Goal: Find specific page/section: Find specific page/section

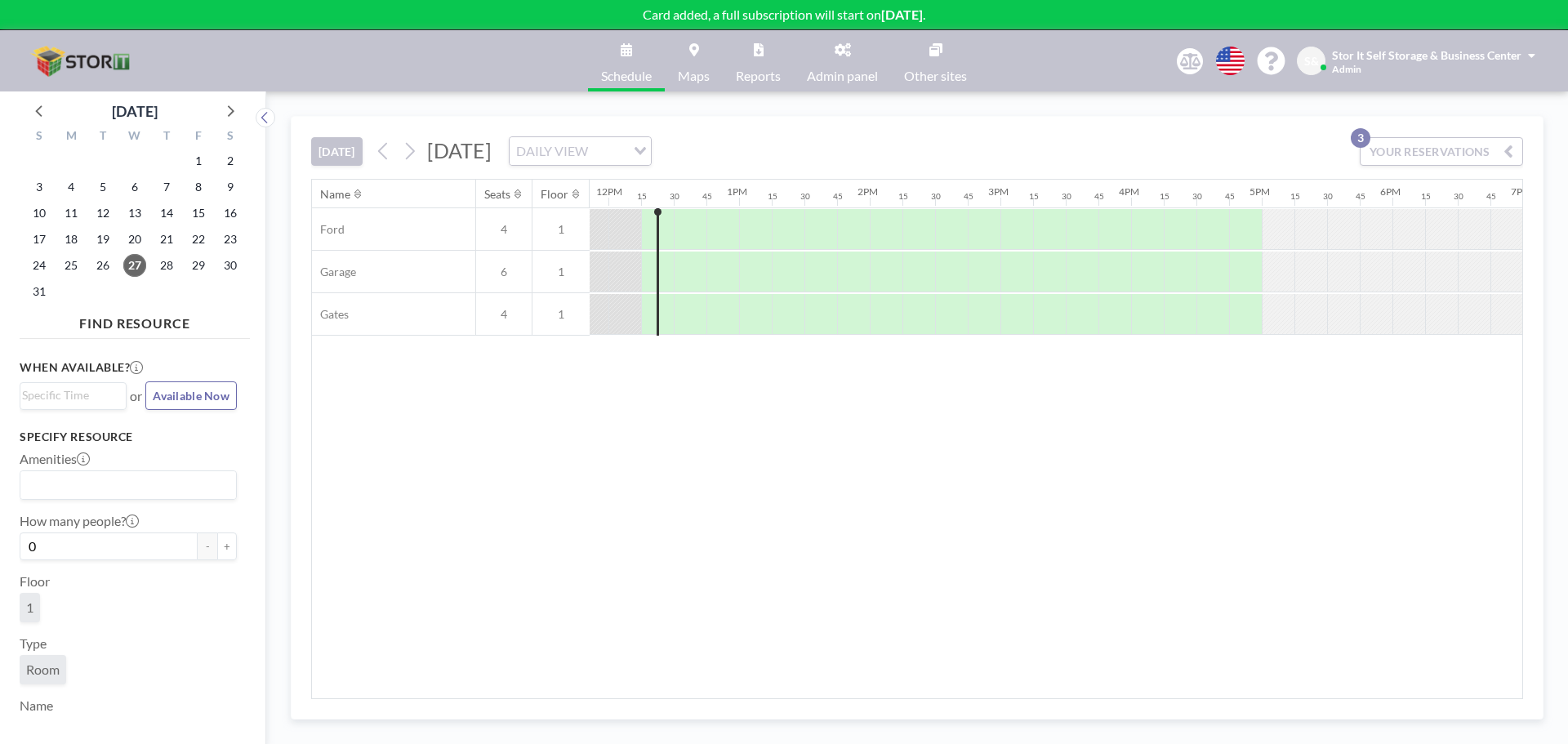
scroll to position [0, 1568]
click at [1366, 61] on span "Stor It Self Storage & Business Center" at bounding box center [1427, 55] width 190 height 14
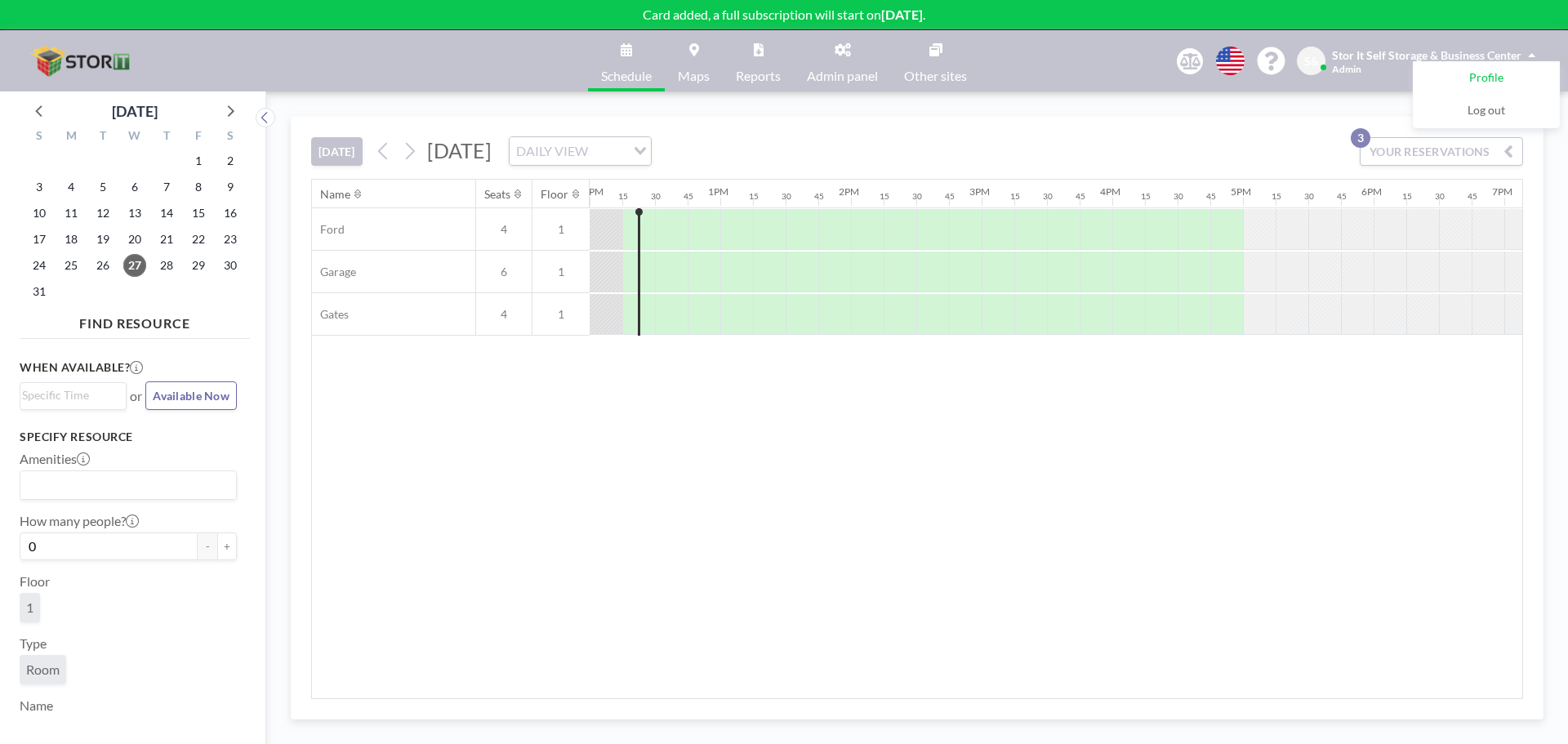
click at [1502, 72] on span "Profile" at bounding box center [1486, 79] width 34 height 17
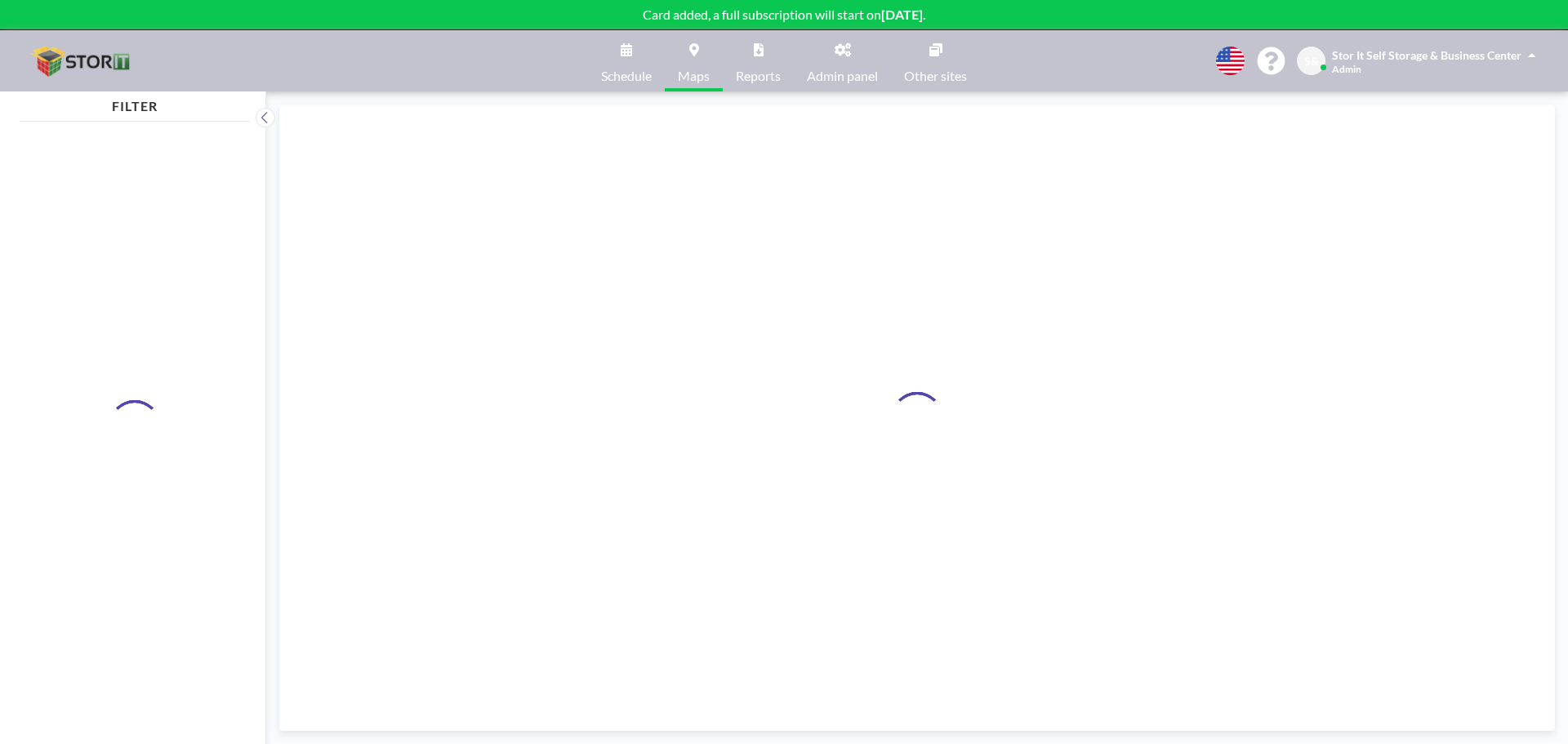
click at [617, 55] on link "Schedule" at bounding box center [626, 61] width 77 height 61
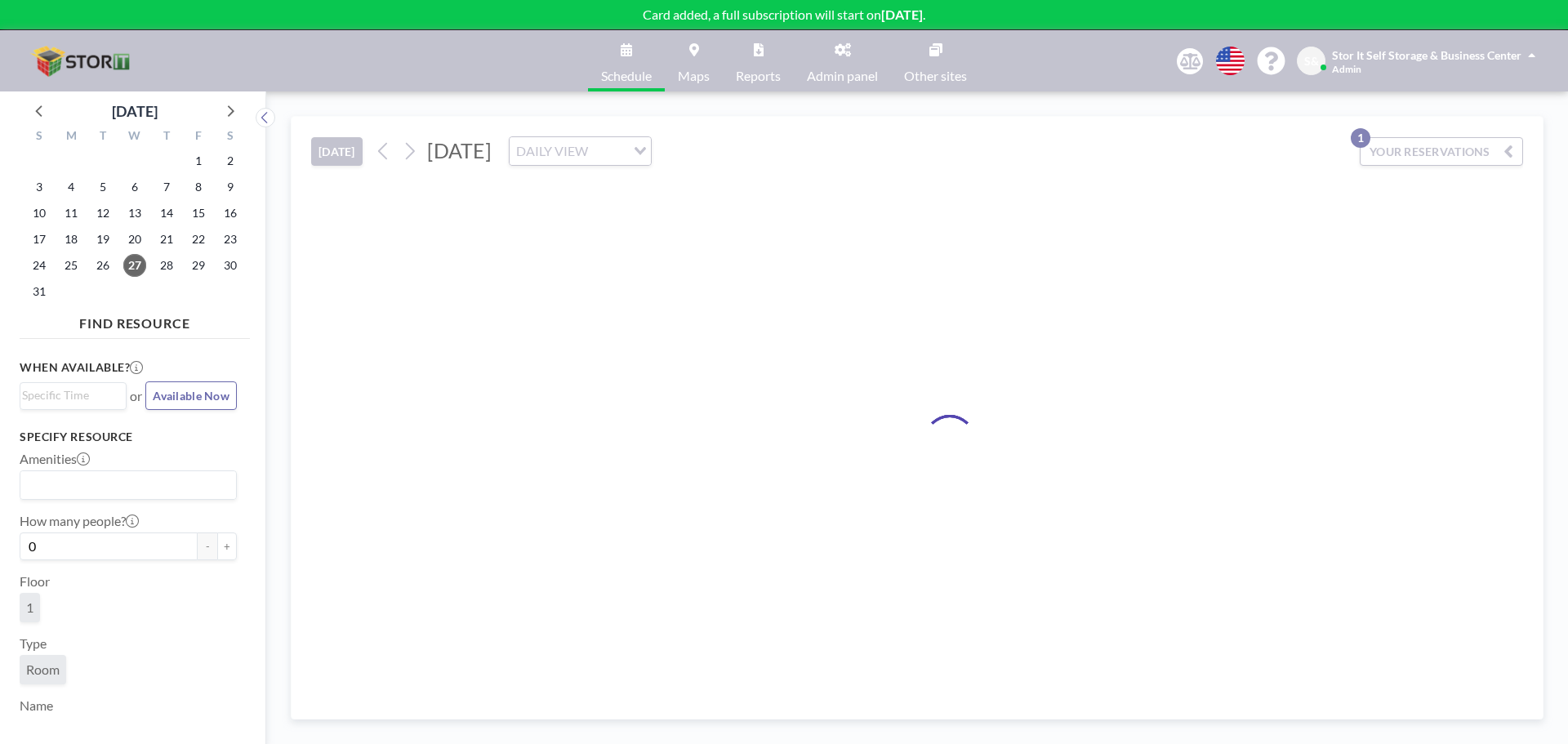
click at [826, 62] on link "Admin panel" at bounding box center [842, 61] width 97 height 61
